Goal: Task Accomplishment & Management: Manage account settings

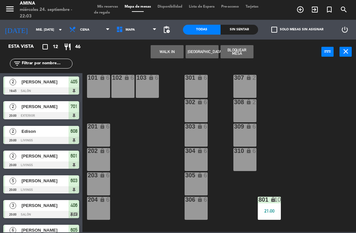
scroll to position [183, 3]
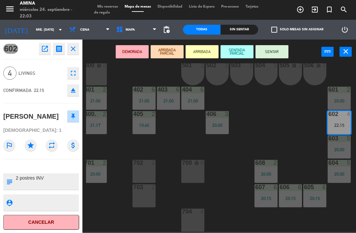
click at [237, 50] on button "SENTADA PARCIAL" at bounding box center [237, 51] width 33 height 13
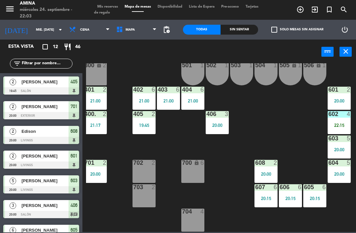
scroll to position [82, 0]
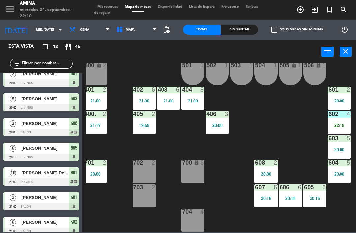
click at [338, 118] on div "602 4 22:15" at bounding box center [339, 122] width 23 height 23
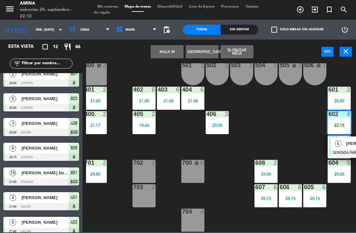
click at [340, 144] on span "4" at bounding box center [338, 144] width 7 height 7
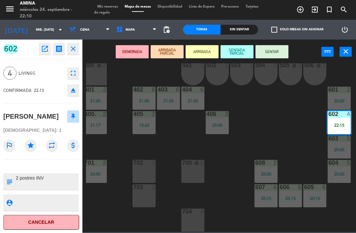
click at [66, 69] on div "fullscreen" at bounding box center [71, 73] width 15 height 12
click at [73, 75] on icon "fullscreen" at bounding box center [73, 73] width 8 height 8
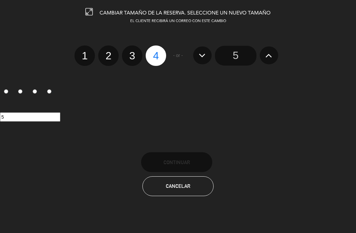
click at [0, 0] on div at bounding box center [0, 0] width 0 height 0
click at [133, 60] on label "3" at bounding box center [132, 56] width 20 height 20
click at [133, 52] on input "3" at bounding box center [131, 50] width 4 height 4
radio input "true"
radio input "false"
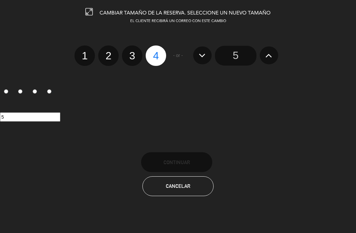
radio input "false"
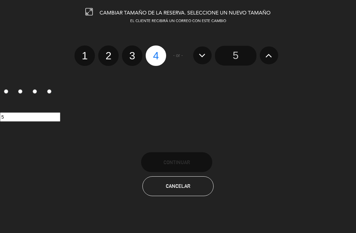
radio input "true"
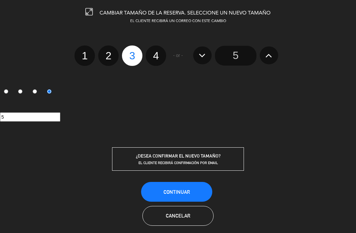
click at [159, 187] on button "Continuar" at bounding box center [176, 192] width 71 height 20
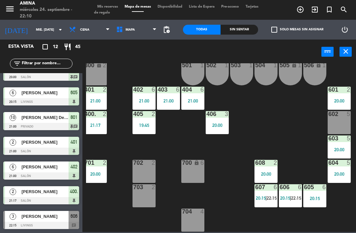
scroll to position [138, 0]
click at [31, 223] on div at bounding box center [41, 225] width 76 height 7
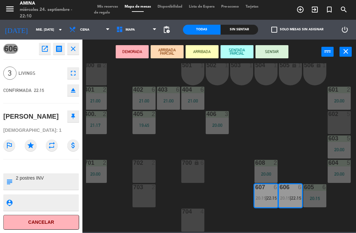
click at [344, 126] on div "602 5" at bounding box center [339, 122] width 23 height 23
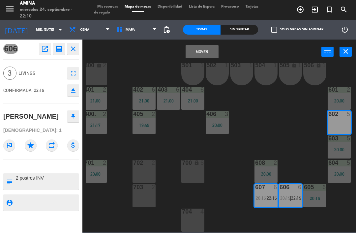
click at [201, 56] on button "Mover" at bounding box center [202, 51] width 33 height 13
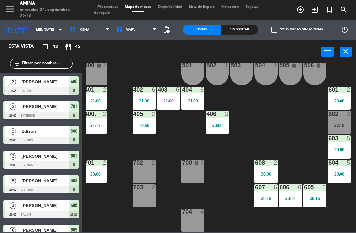
scroll to position [82, 0]
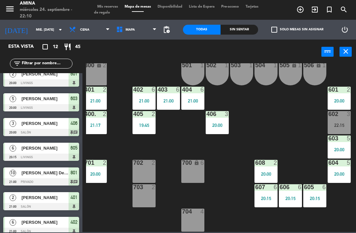
click at [343, 125] on div "22:15" at bounding box center [339, 125] width 23 height 5
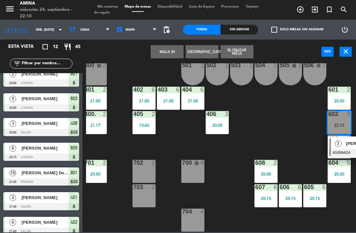
click at [344, 147] on div "3" at bounding box center [338, 143] width 14 height 11
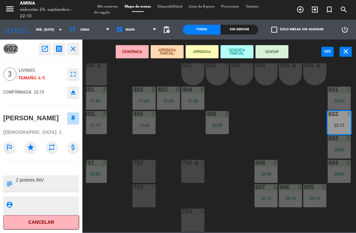
click at [266, 50] on button "SENTAR" at bounding box center [272, 51] width 33 height 13
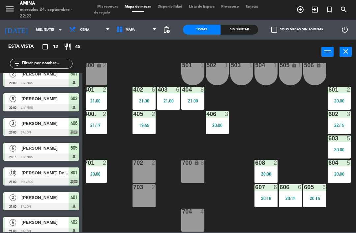
click at [33, 27] on input "mié. [DATE]" at bounding box center [55, 30] width 45 height 10
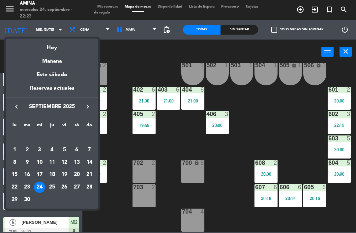
click at [47, 189] on div "25" at bounding box center [52, 187] width 11 height 11
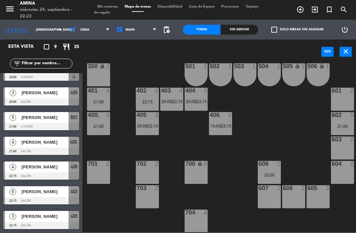
scroll to position [182, 0]
click at [182, 102] on span "22:15" at bounding box center [178, 101] width 10 height 5
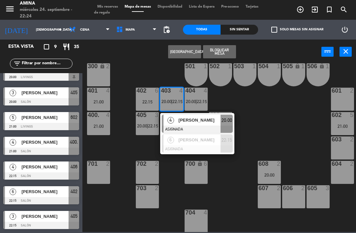
click at [208, 146] on div at bounding box center [197, 149] width 71 height 7
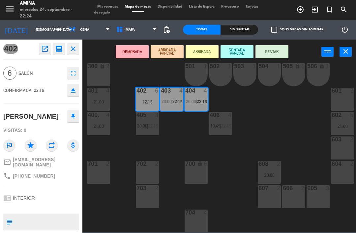
click at [274, 198] on div "607 2" at bounding box center [269, 196] width 23 height 23
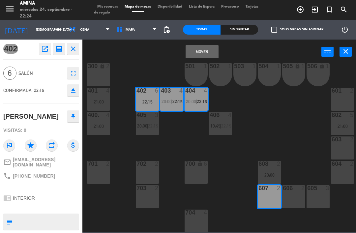
click at [291, 198] on div "606 2" at bounding box center [293, 196] width 23 height 23
click at [315, 200] on div "605 3" at bounding box center [318, 196] width 23 height 23
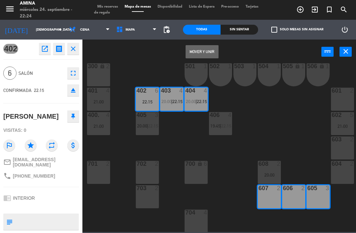
click at [207, 49] on button "Mover y Unir" at bounding box center [202, 51] width 33 height 13
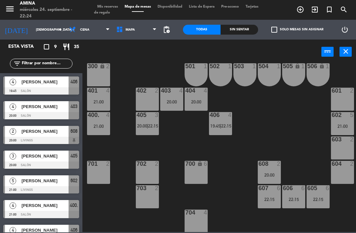
scroll to position [31, 0]
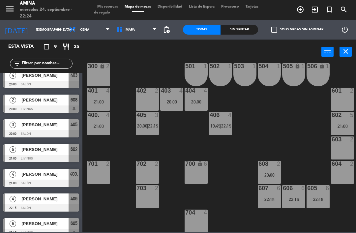
click at [173, 98] on div "403 4 20:00" at bounding box center [171, 99] width 23 height 23
click at [259, 146] on div "101 lock 6 102 lock 6 103 lock 6 301 lock 6 307 lock 2 302 lock 6 308 lock 2 20…" at bounding box center [221, 147] width 270 height 169
click at [224, 127] on span "22:15" at bounding box center [226, 125] width 10 height 5
click at [297, 114] on div "101 lock 6 102 lock 6 103 lock 6 301 lock 6 307 lock 2 302 lock 6 308 lock 2 20…" at bounding box center [221, 147] width 270 height 169
click at [102, 100] on div "21:00" at bounding box center [98, 102] width 23 height 5
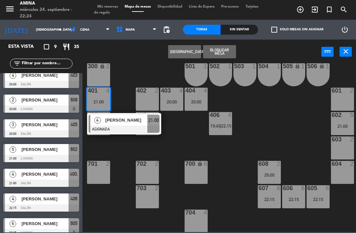
click at [129, 123] on span "[PERSON_NAME]" at bounding box center [127, 120] width 42 height 7
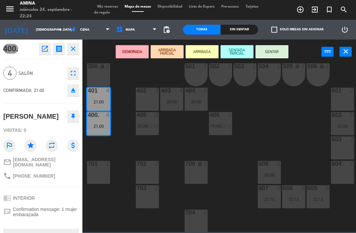
click at [344, 151] on div "603 2" at bounding box center [342, 148] width 23 height 23
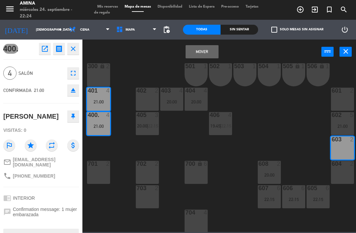
click at [348, 172] on div "604 2" at bounding box center [342, 172] width 23 height 23
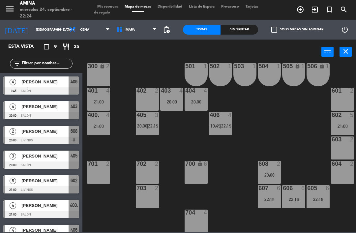
click at [341, 125] on div "21:00" at bounding box center [342, 126] width 23 height 5
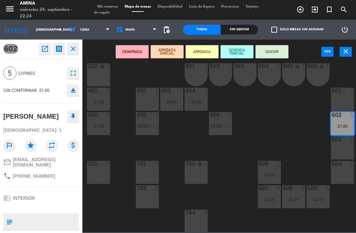
click at [344, 150] on div "603 2" at bounding box center [342, 148] width 23 height 23
click at [342, 170] on div "604 2" at bounding box center [342, 172] width 23 height 23
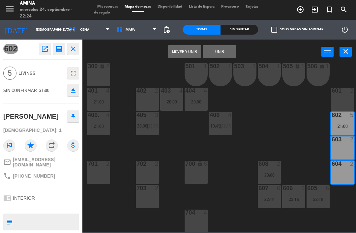
click at [184, 49] on button "Mover y Unir" at bounding box center [184, 51] width 33 height 13
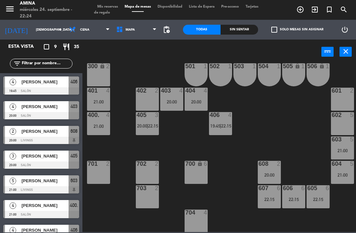
click at [96, 128] on div "21:00" at bounding box center [98, 126] width 23 height 5
click at [114, 211] on div "101 lock 6 102 lock 6 103 lock 6 301 lock 6 307 lock 2 302 lock 6 308 lock 2 20…" at bounding box center [221, 147] width 270 height 169
click at [176, 100] on div "20:00" at bounding box center [171, 102] width 23 height 5
click at [167, 150] on div "101 lock 6 102 lock 6 103 lock 6 301 lock 6 307 lock 2 302 lock 6 308 lock 2 20…" at bounding box center [221, 147] width 270 height 169
click at [339, 150] on div "21:00" at bounding box center [342, 150] width 23 height 5
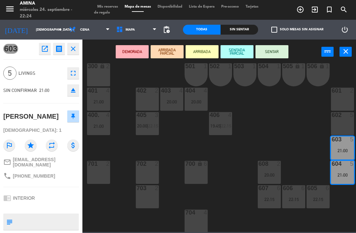
click at [348, 119] on div "602 5" at bounding box center [342, 123] width 23 height 23
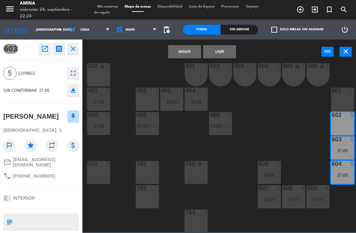
click at [181, 50] on button "Mover" at bounding box center [184, 51] width 33 height 13
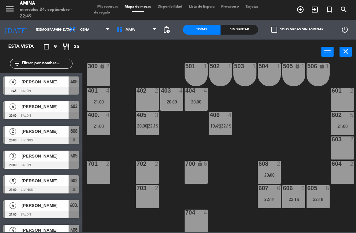
click at [33, 33] on input "[DEMOGRAPHIC_DATA] [DATE]" at bounding box center [55, 30] width 45 height 10
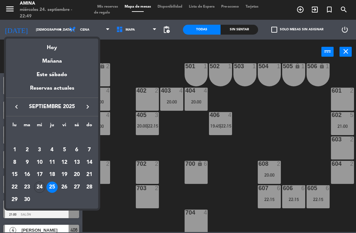
click at [39, 188] on div "24" at bounding box center [39, 187] width 11 height 11
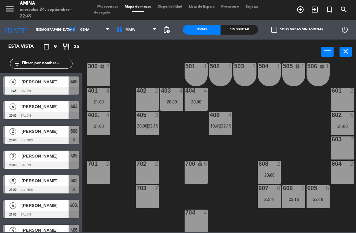
type input "mié. [DATE]"
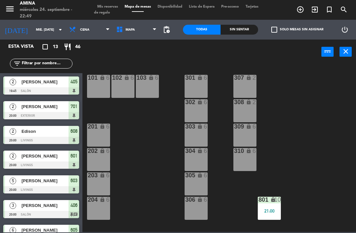
click at [113, 11] on span "Tarjetas de regalo" at bounding box center [176, 10] width 165 height 10
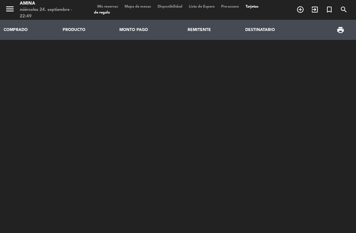
click at [102, 5] on span "Mis reservas" at bounding box center [107, 7] width 27 height 4
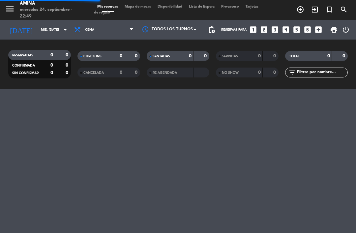
click at [103, 7] on span "Mis reservas" at bounding box center [107, 7] width 27 height 4
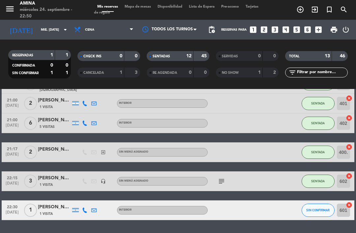
scroll to position [211, 0]
